Goal: Task Accomplishment & Management: Use online tool/utility

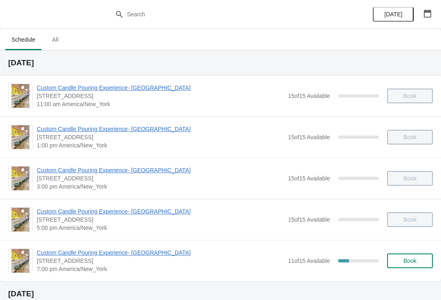
click at [129, 251] on span "Custom Candle Pouring Experience- [GEOGRAPHIC_DATA]" at bounding box center [160, 253] width 247 height 8
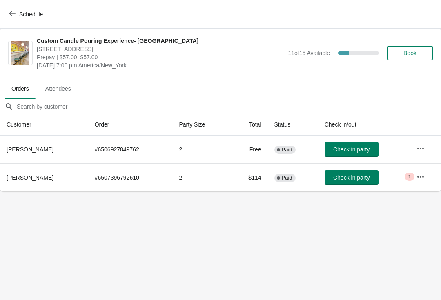
click at [426, 144] on button "button" at bounding box center [420, 148] width 15 height 15
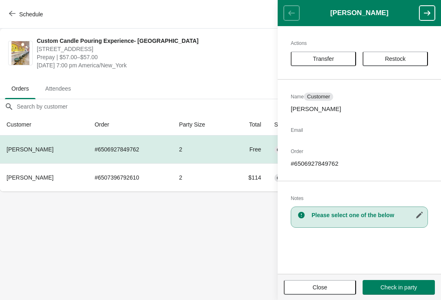
click at [294, 270] on div "Actions Transfer Restock Name Customer Daniel Zholendz Email Order # 6506927849…" at bounding box center [359, 150] width 163 height 248
click at [293, 281] on button "Close" at bounding box center [320, 287] width 72 height 15
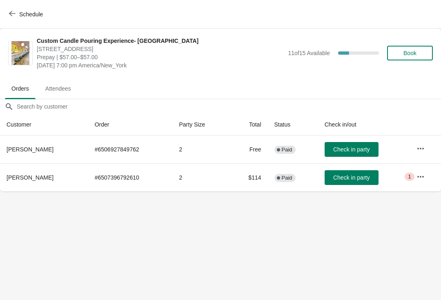
click at [419, 174] on icon "button" at bounding box center [421, 177] width 8 height 8
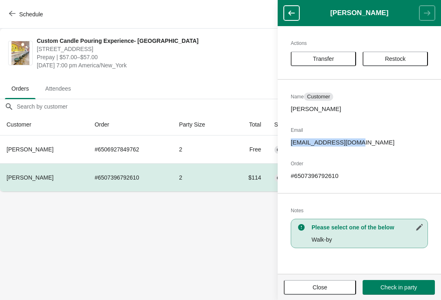
copy p "brookit277@gmail.com"
click at [336, 287] on span "Close" at bounding box center [320, 287] width 58 height 7
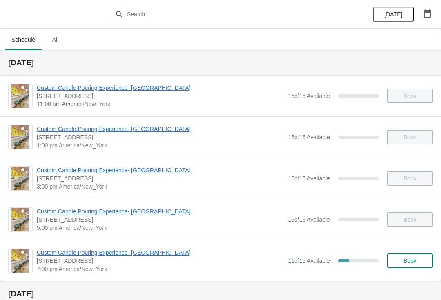
click at [110, 262] on span "[STREET_ADDRESS]" at bounding box center [160, 261] width 247 height 8
click at [154, 250] on span "Custom Candle Pouring Experience- [GEOGRAPHIC_DATA]" at bounding box center [160, 253] width 247 height 8
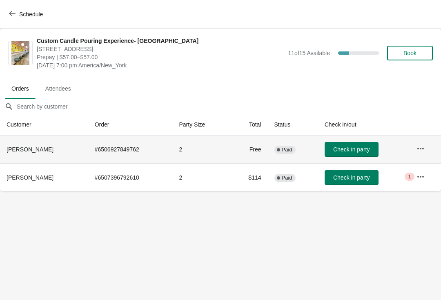
click at [353, 140] on td "Check in party" at bounding box center [364, 150] width 92 height 28
click at [350, 145] on button "Check in party" at bounding box center [352, 149] width 54 height 15
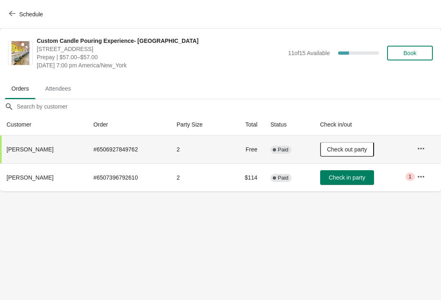
click at [352, 172] on button "Check in party" at bounding box center [347, 177] width 54 height 15
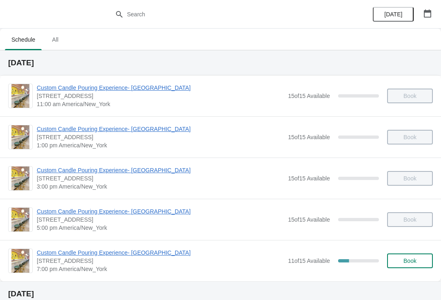
click at [130, 254] on span "Custom Candle Pouring Experience- [GEOGRAPHIC_DATA]" at bounding box center [160, 253] width 247 height 8
